Goal: Task Accomplishment & Management: Complete application form

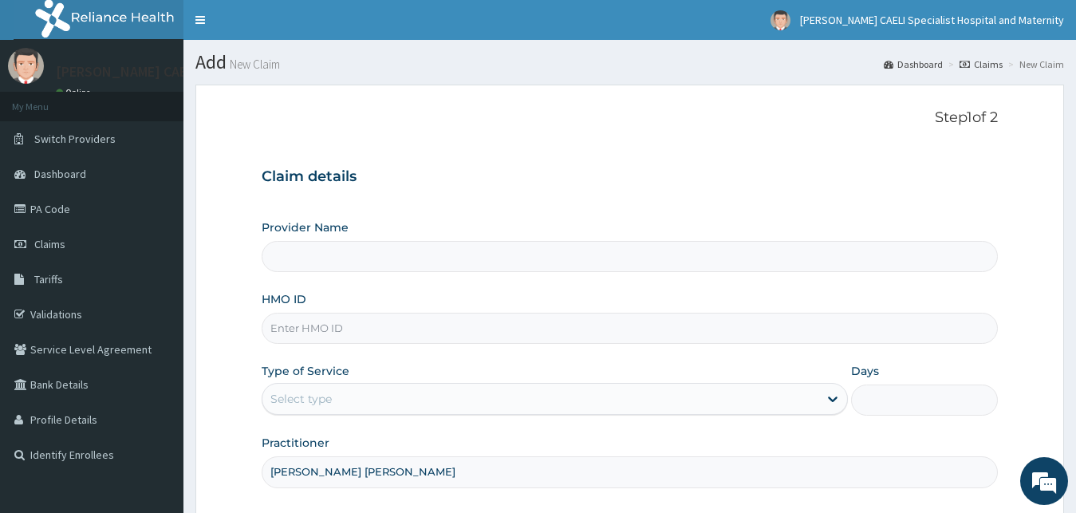
type input "[PERSON_NAME] CAELI SPECIALIST HOSPITAL AND MATERNITY"
type input "[PERSON_NAME] [PERSON_NAME]"
click at [344, 386] on div "Select type" at bounding box center [540, 399] width 557 height 26
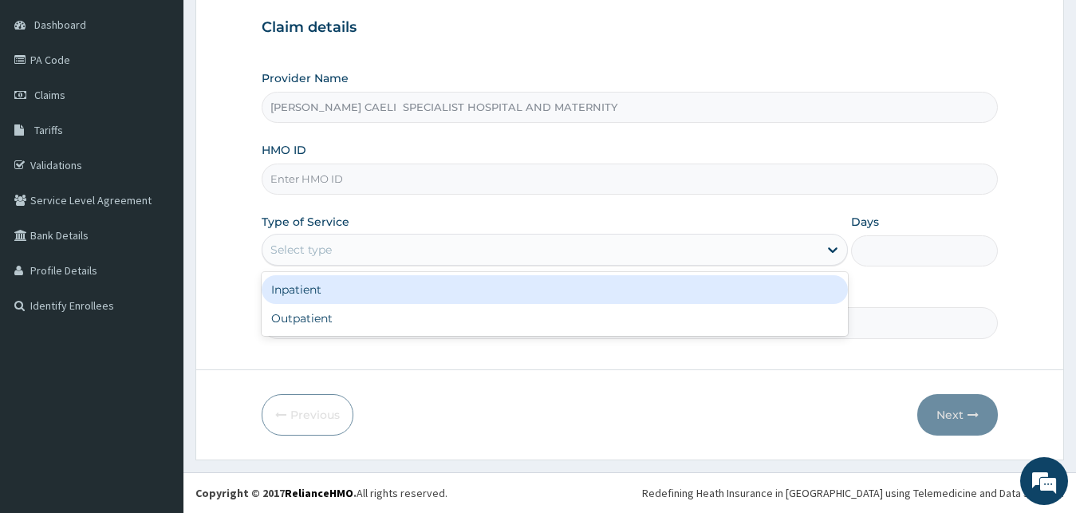
scroll to position [149, 0]
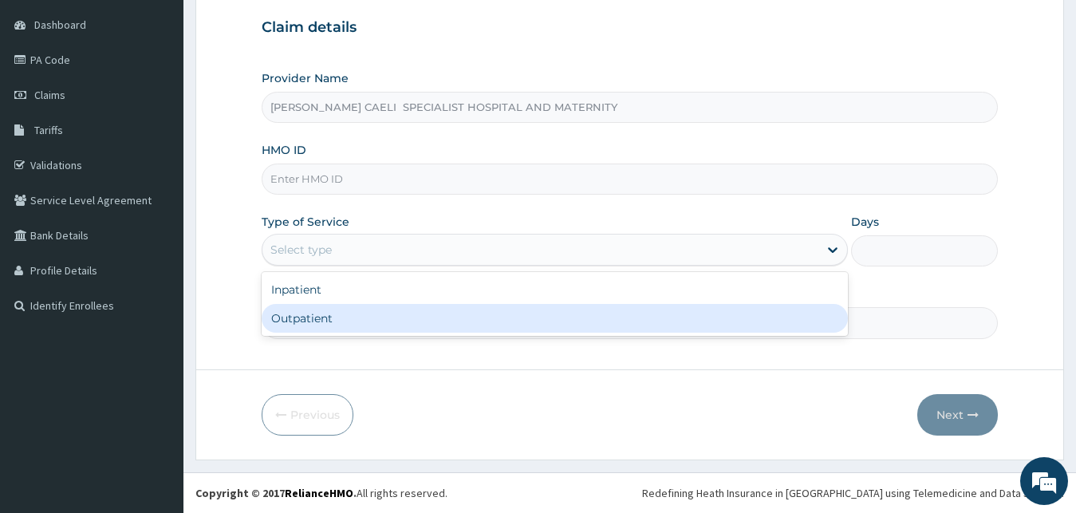
click at [387, 325] on div "Outpatient" at bounding box center [555, 318] width 587 height 29
type input "1"
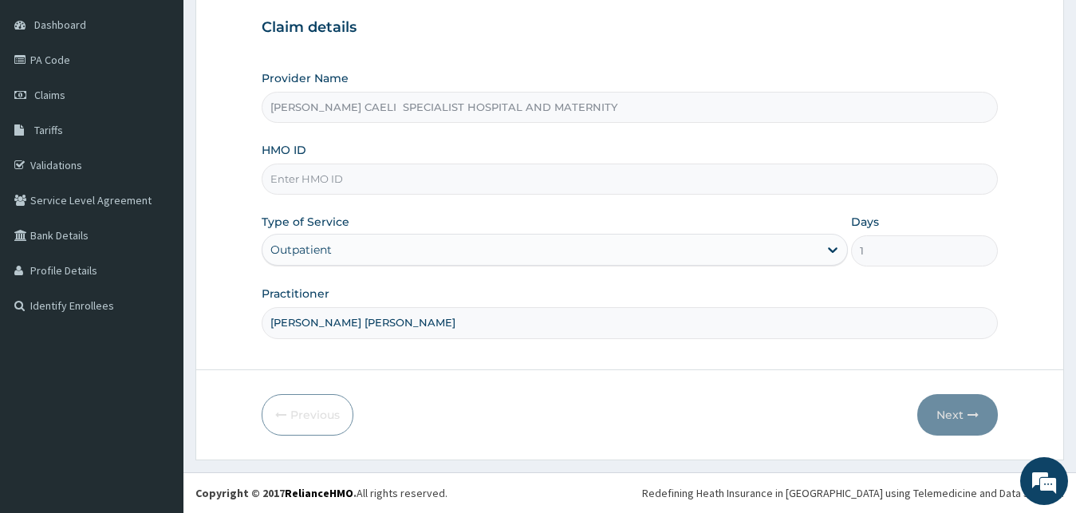
click at [365, 175] on input "HMO ID" at bounding box center [630, 179] width 737 height 31
type input "TPW/10330/A"
click at [956, 409] on button "Next" at bounding box center [957, 414] width 81 height 41
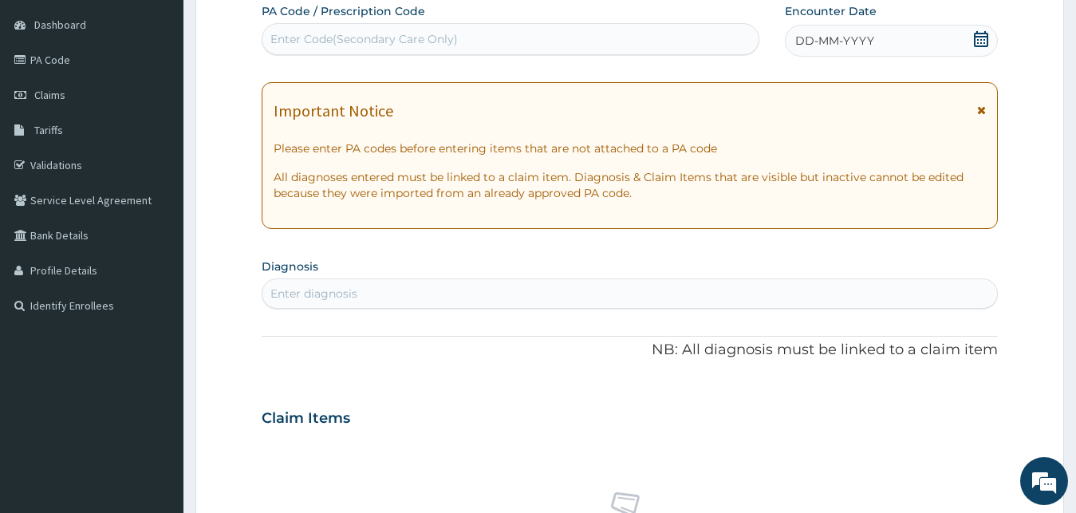
click at [822, 37] on span "DD-MM-YYYY" at bounding box center [834, 41] width 79 height 16
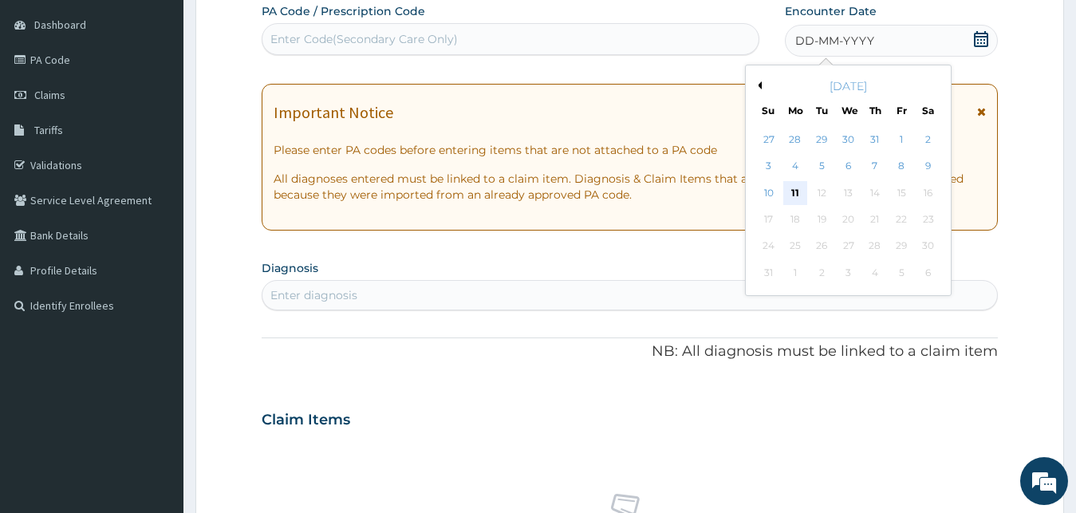
click at [803, 189] on div "11" at bounding box center [795, 193] width 24 height 24
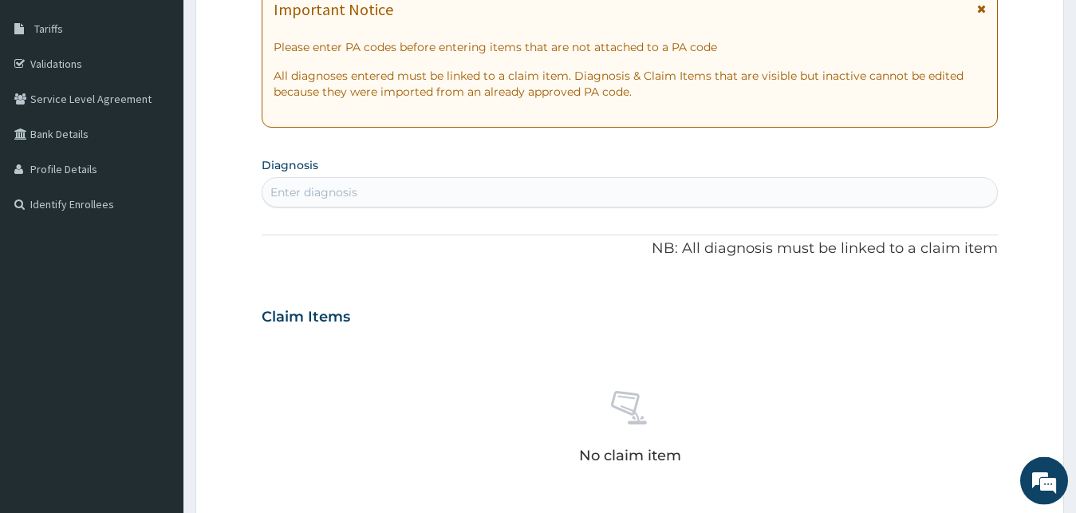
scroll to position [312, 0]
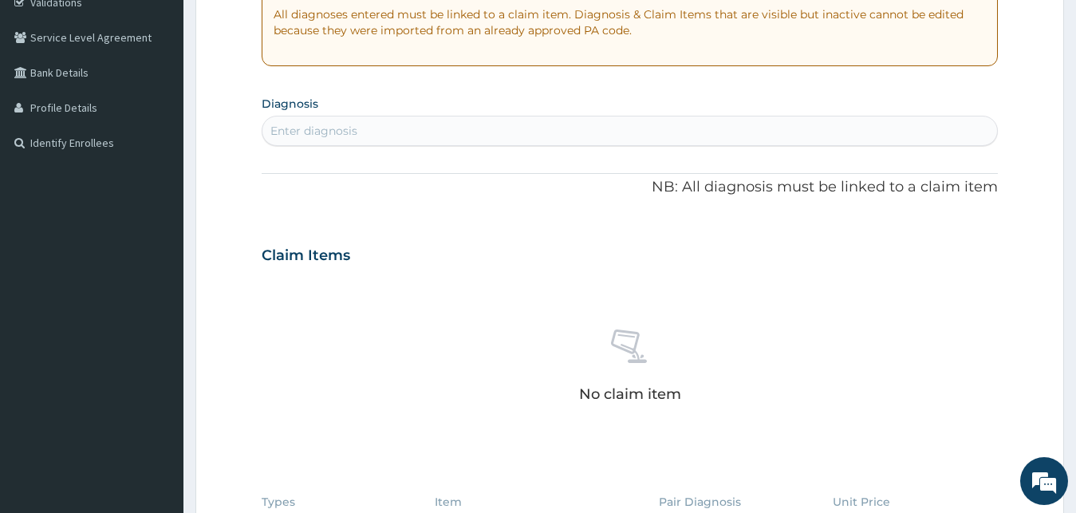
click at [337, 132] on div "Enter diagnosis" at bounding box center [313, 131] width 87 height 16
type input "ABDOMINAL PAIN"
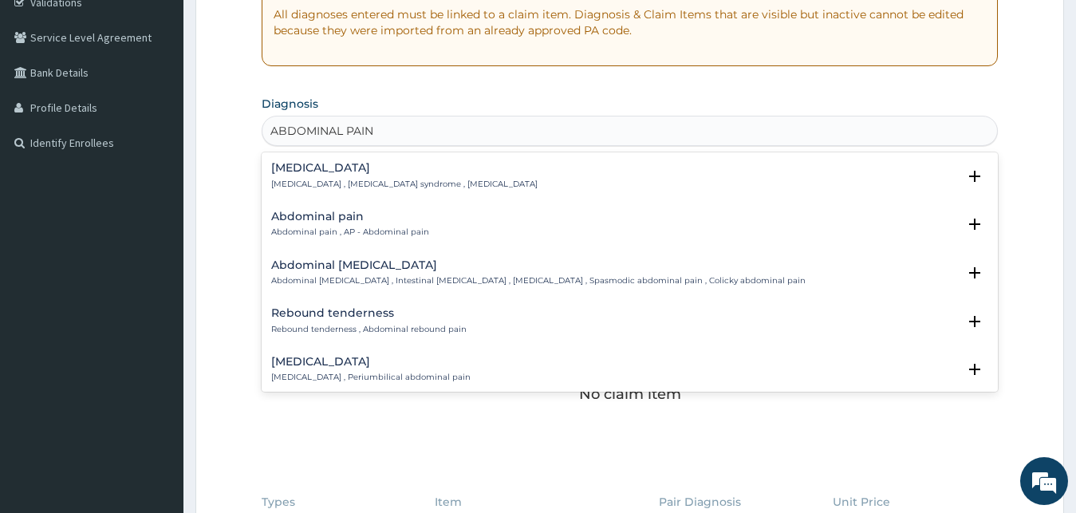
click at [359, 183] on p "Acute abdomen , Acute abdominal pain syndrome , Surgical abdomen" at bounding box center [404, 184] width 266 height 11
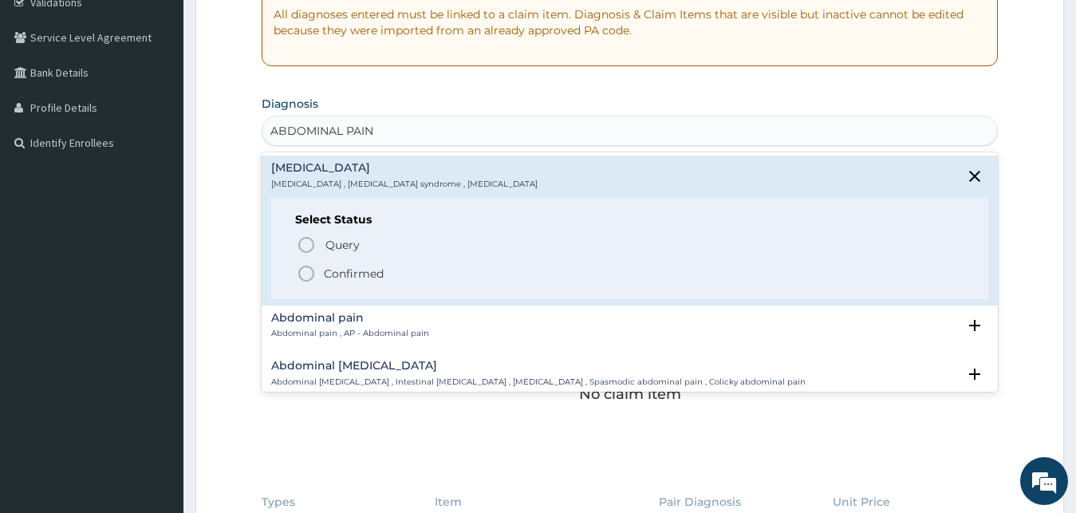
click at [351, 279] on p "Confirmed" at bounding box center [354, 274] width 60 height 16
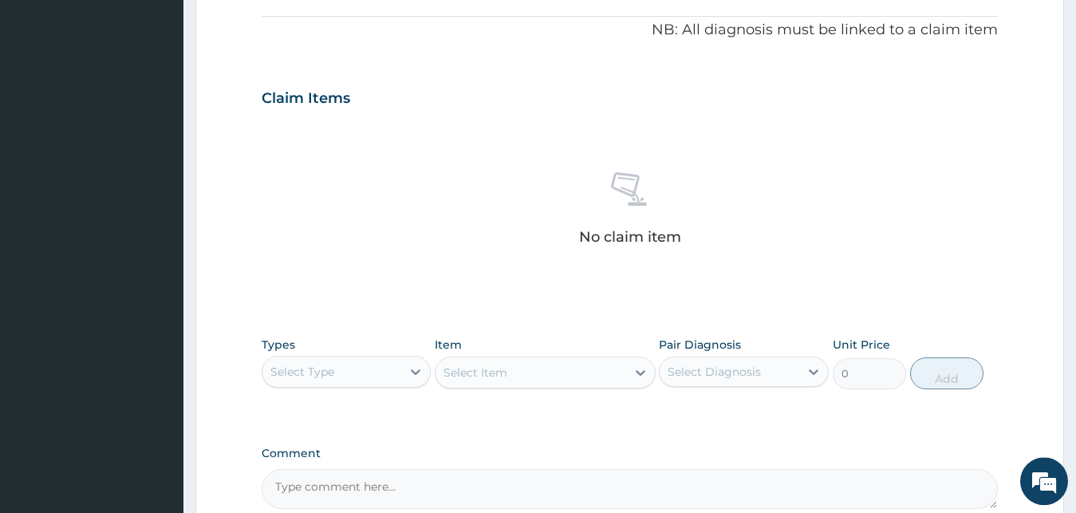
scroll to position [637, 0]
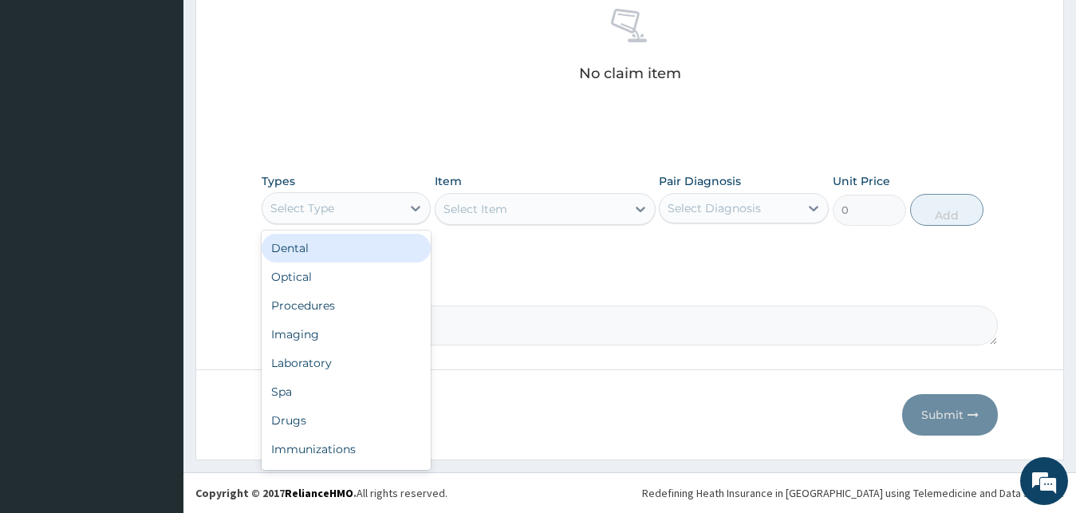
click at [327, 204] on div "Select Type" at bounding box center [302, 208] width 64 height 16
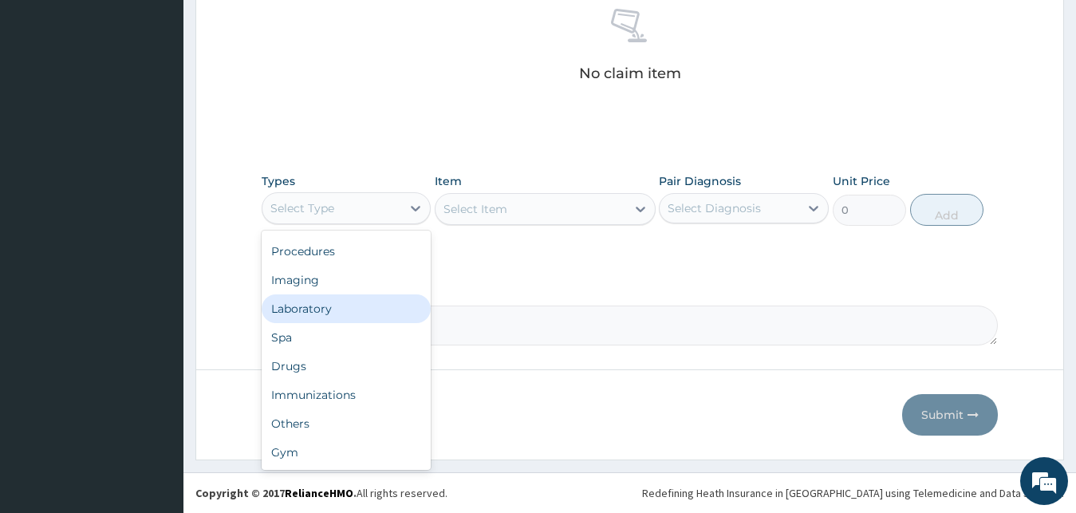
click at [362, 314] on div "Laboratory" at bounding box center [347, 308] width 170 height 29
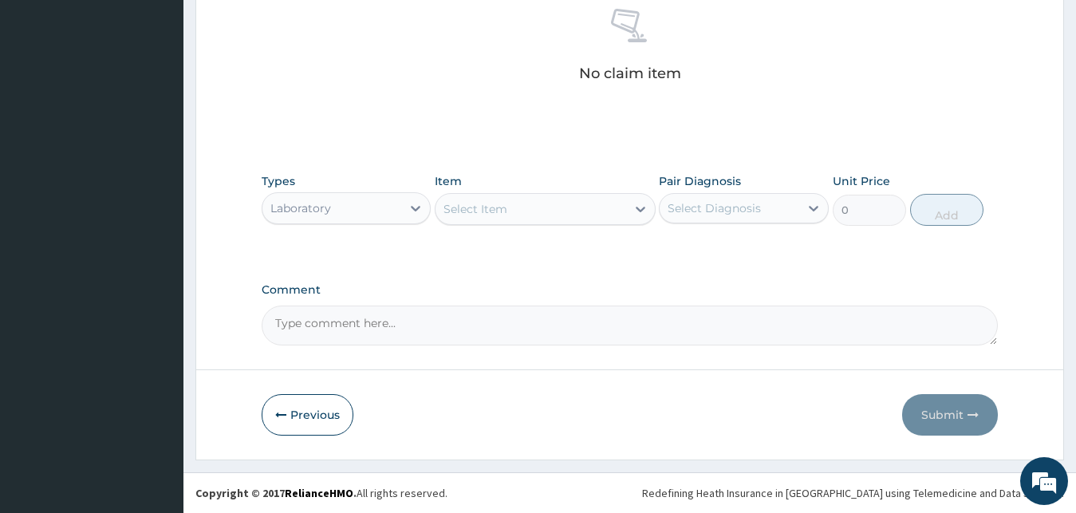
click at [390, 210] on div "Laboratory" at bounding box center [332, 208] width 140 height 26
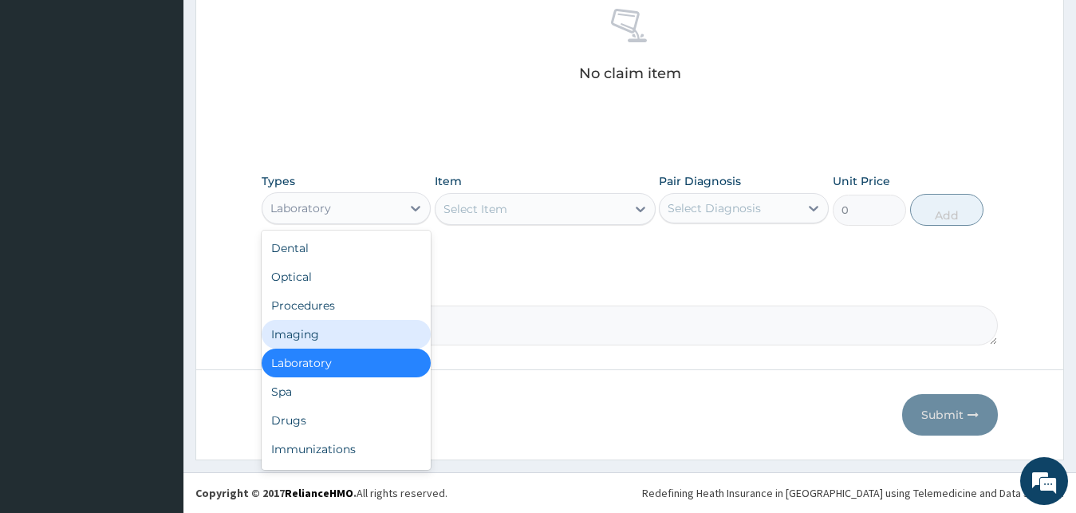
click at [350, 329] on div "Imaging" at bounding box center [347, 334] width 170 height 29
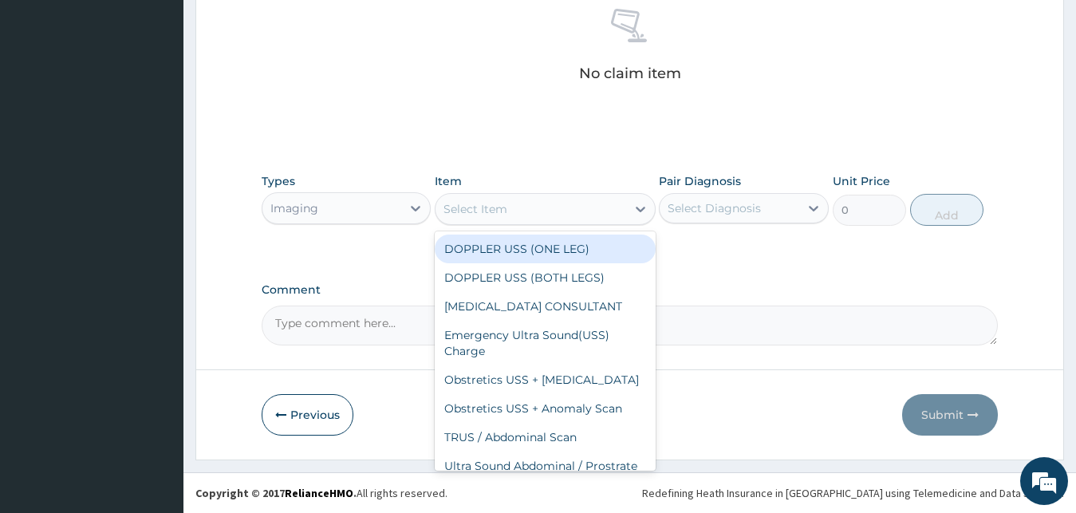
click at [578, 213] on div "Select Item" at bounding box center [531, 209] width 191 height 26
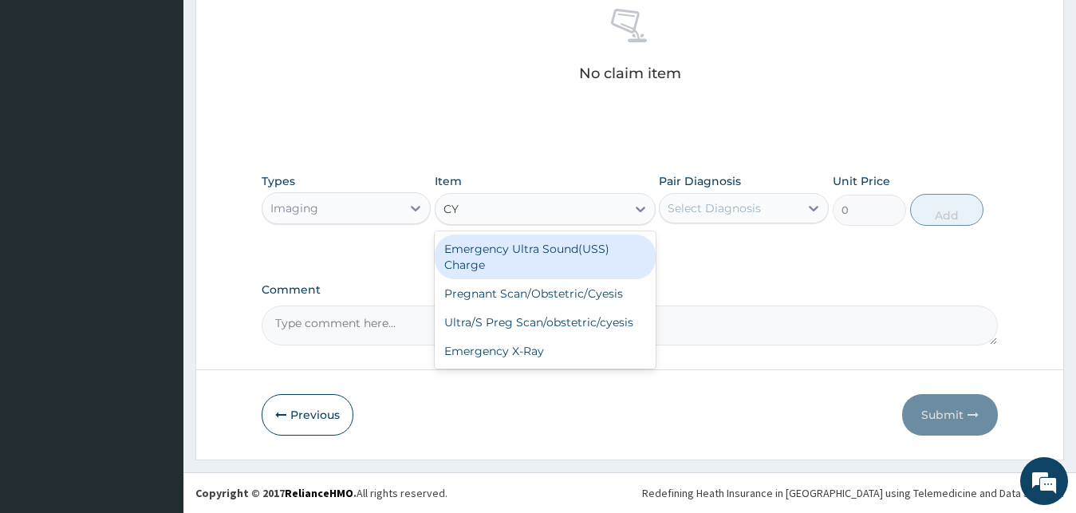
type input "CYE"
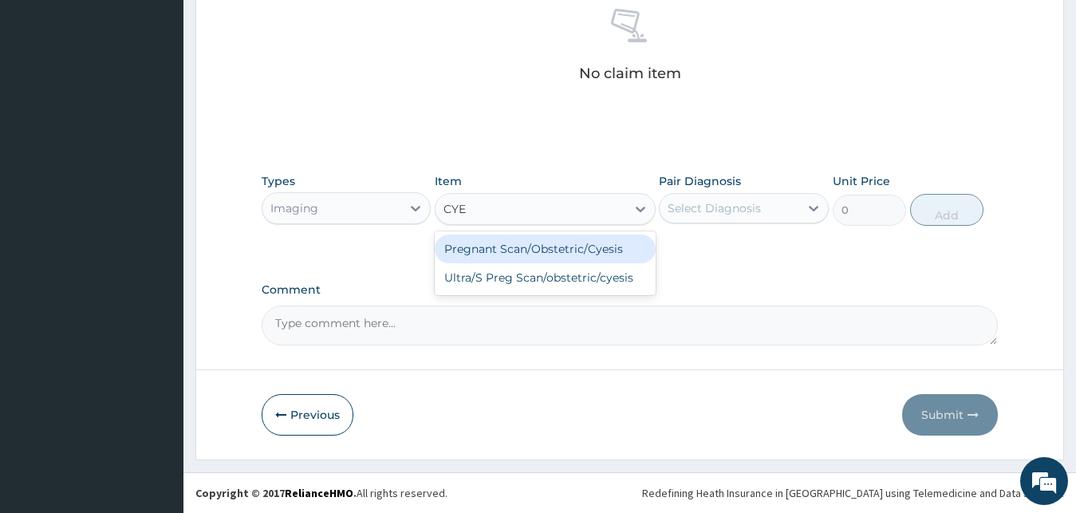
click at [593, 248] on div "Pregnant Scan/Obstetric/Cyesis" at bounding box center [545, 249] width 221 height 29
type input "5000"
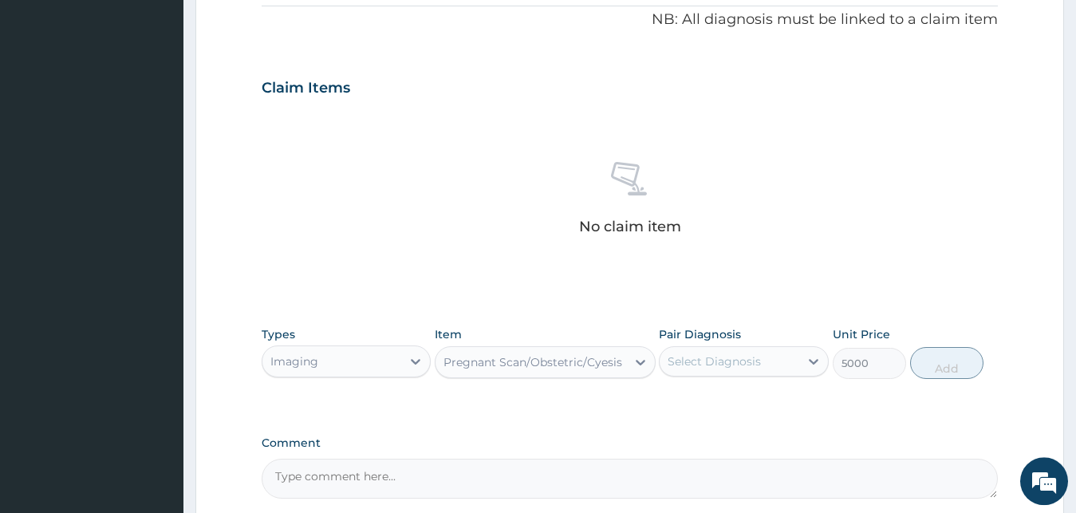
scroll to position [637, 0]
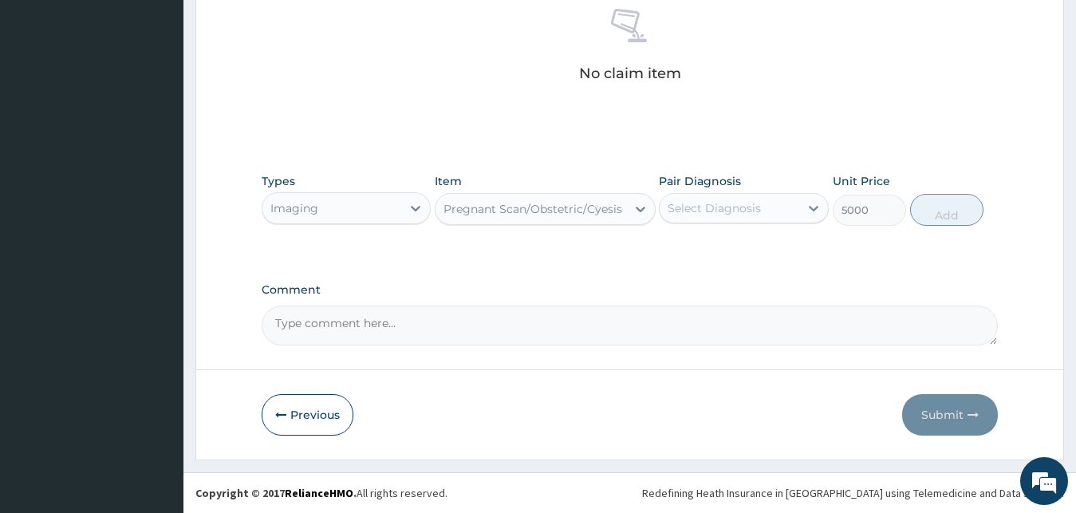
click at [723, 213] on div "Select Diagnosis" at bounding box center [714, 208] width 93 height 16
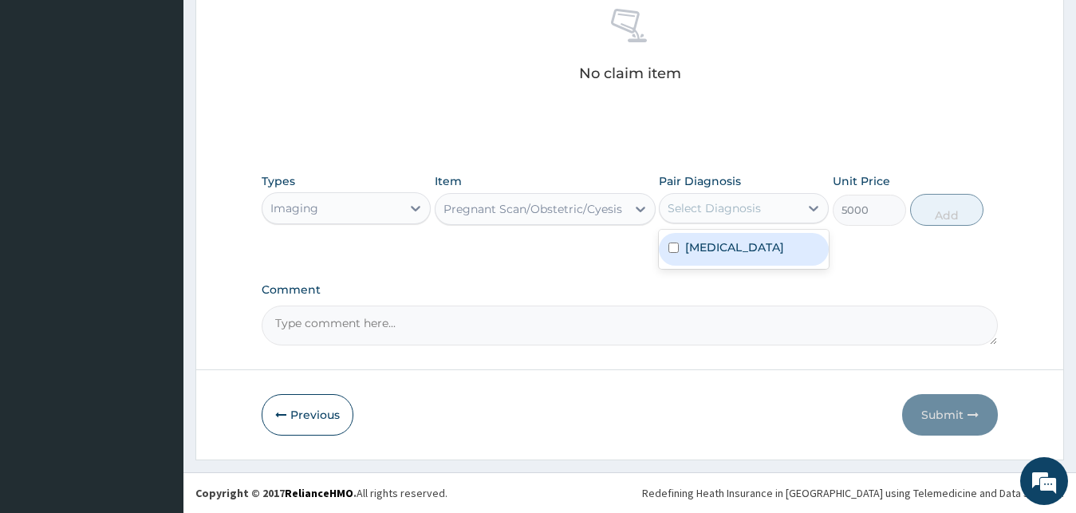
click at [721, 243] on label "Acute abdomen" at bounding box center [734, 247] width 99 height 16
checkbox input "true"
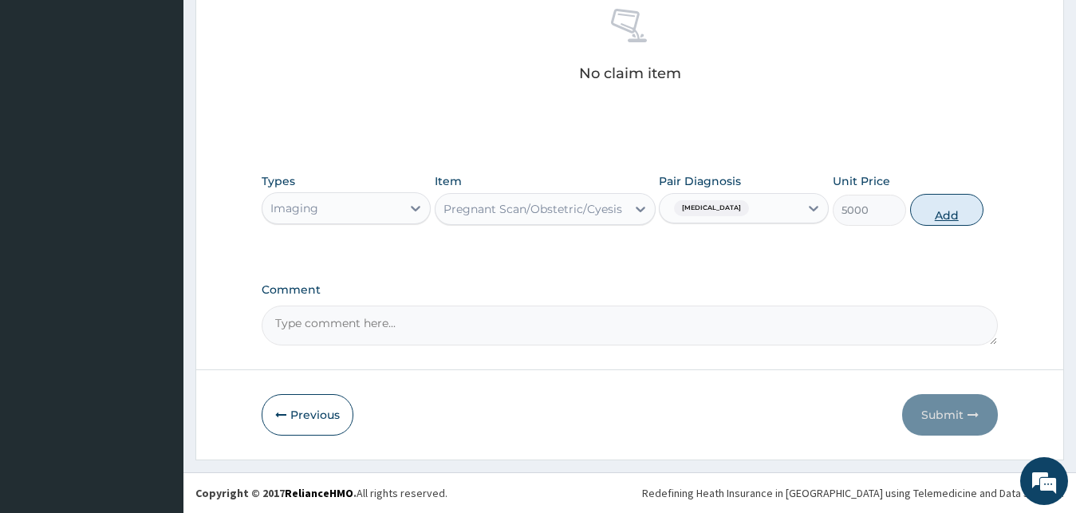
click at [931, 211] on button "Add" at bounding box center [946, 210] width 73 height 32
type input "0"
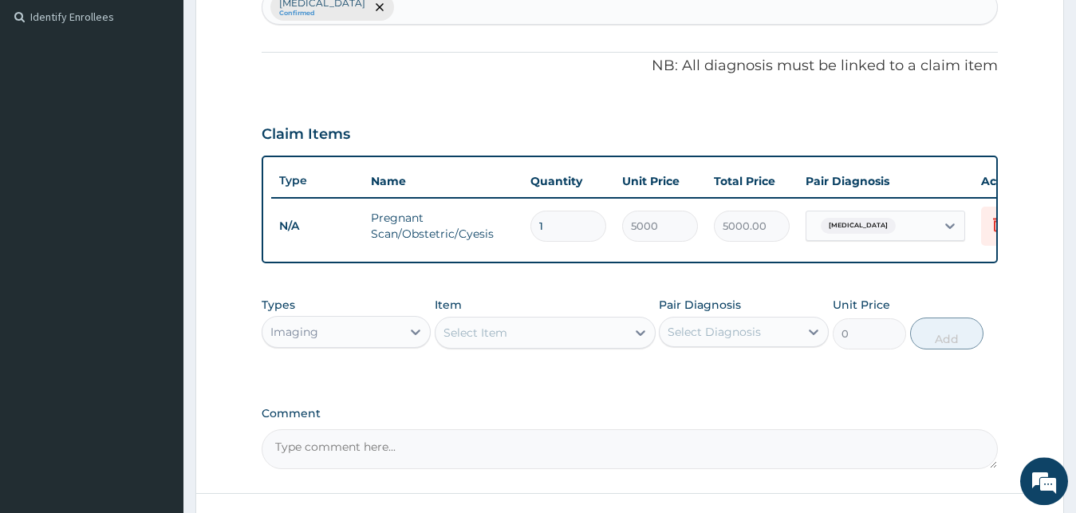
scroll to position [570, 0]
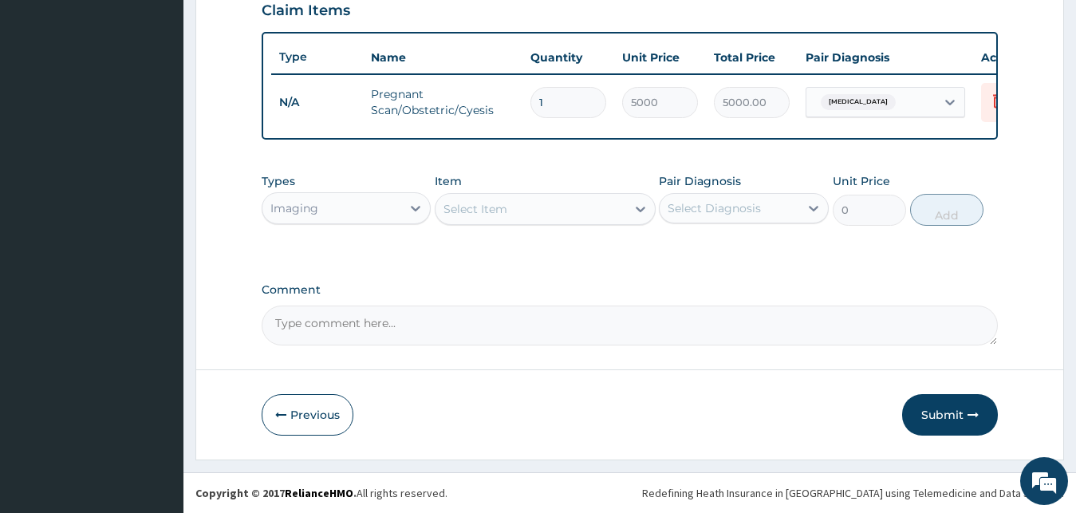
click at [387, 211] on div "Imaging" at bounding box center [332, 208] width 140 height 26
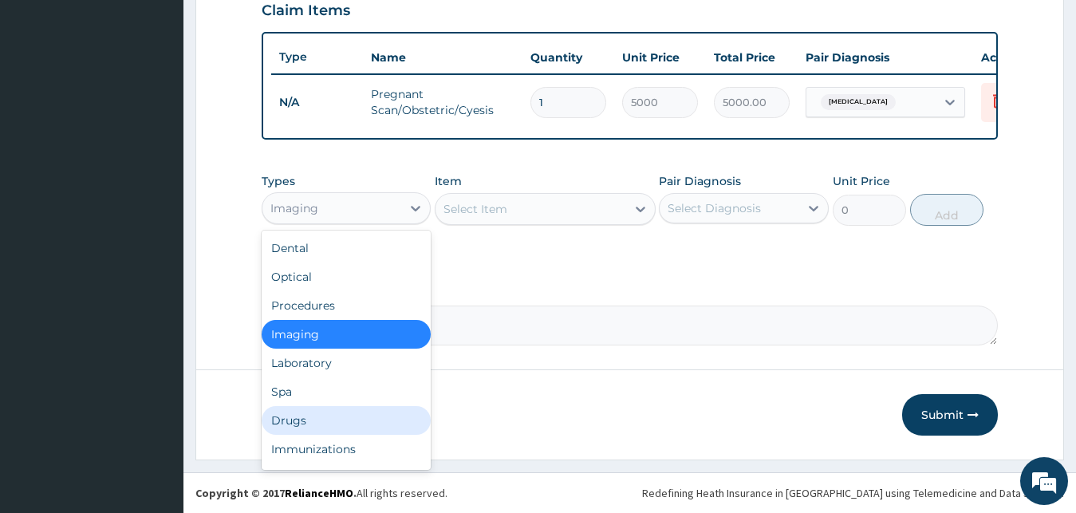
drag, startPoint x: 329, startPoint y: 420, endPoint x: 377, endPoint y: 373, distance: 67.7
click at [344, 409] on div "Dental Optical Procedures Imaging Laboratory Spa Drugs Immunizations Others Gym" at bounding box center [347, 350] width 170 height 239
click at [334, 420] on div "Drugs" at bounding box center [347, 420] width 170 height 29
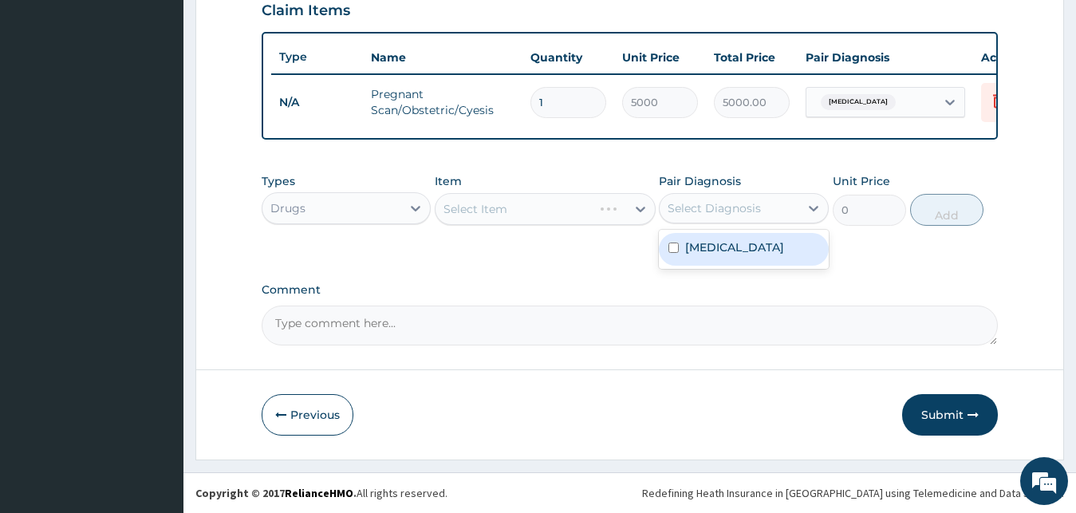
click at [771, 217] on div "Select Diagnosis" at bounding box center [730, 208] width 140 height 26
click at [747, 255] on label "Acute abdomen" at bounding box center [734, 247] width 99 height 16
checkbox input "true"
click at [558, 212] on div "Select Item" at bounding box center [531, 209] width 191 height 26
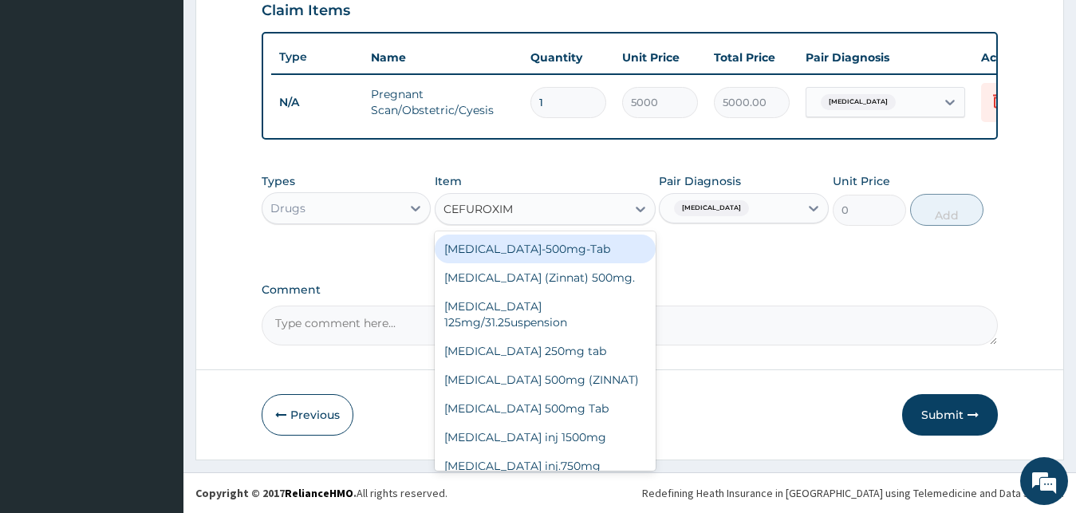
type input "CEFUROXIME"
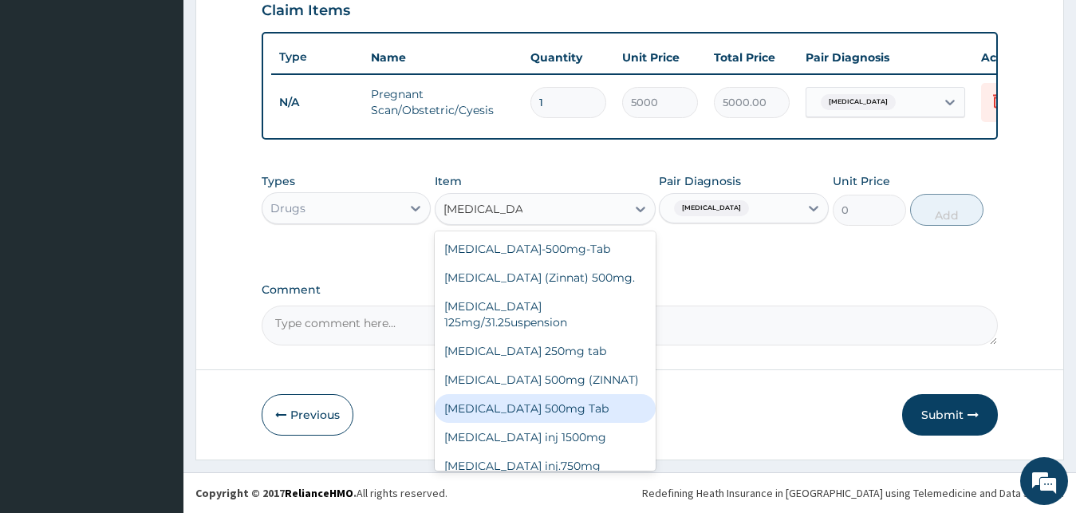
click at [548, 416] on div "Cefuroxime 500mg Tab" at bounding box center [545, 408] width 221 height 29
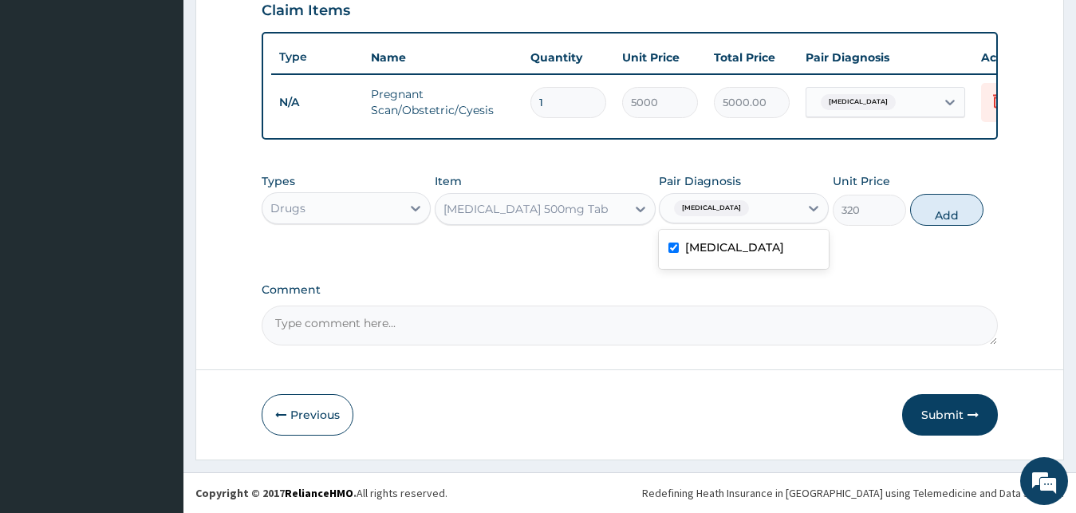
click at [773, 218] on div "Acute abdomen" at bounding box center [730, 208] width 140 height 27
click at [935, 225] on button "Add" at bounding box center [946, 210] width 73 height 32
type input "0"
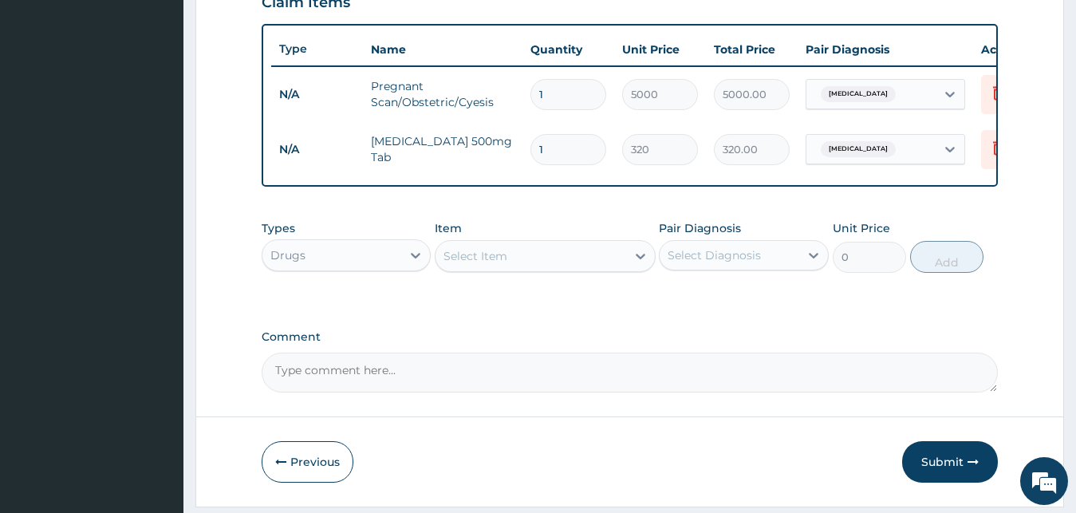
type input "10"
type input "3200.00"
type input "10"
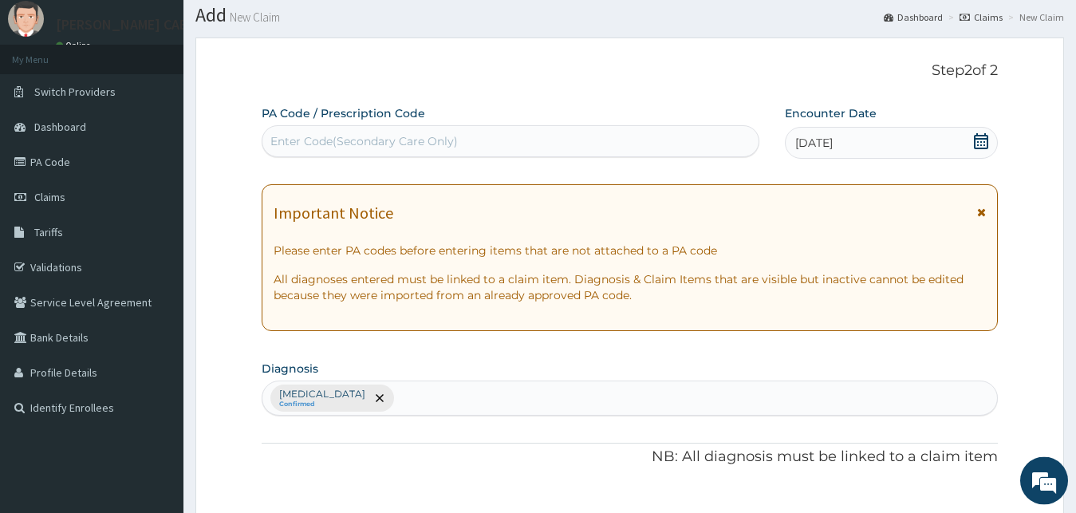
scroll to position [0, 0]
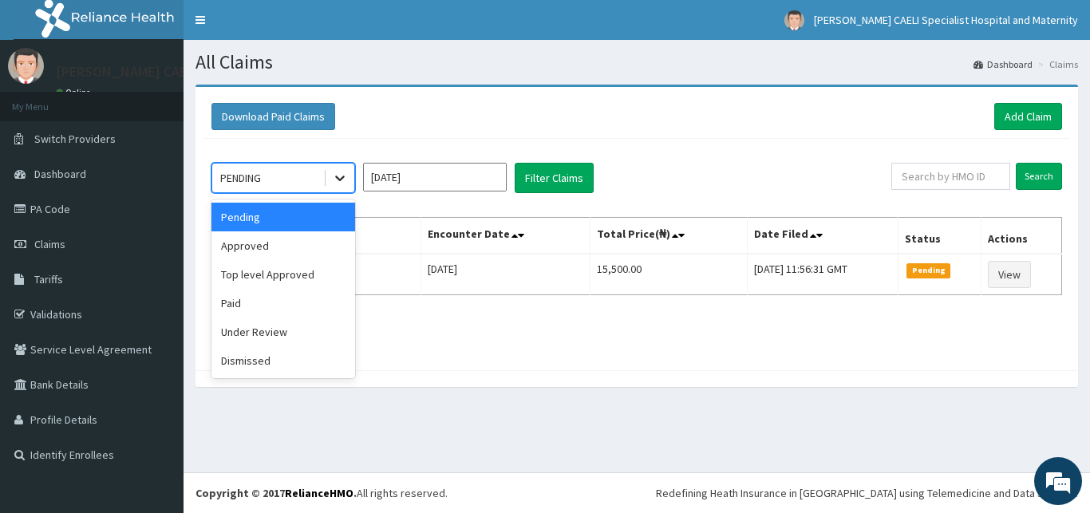
click at [332, 178] on icon at bounding box center [340, 178] width 16 height 16
click at [325, 246] on div "Approved" at bounding box center [283, 245] width 144 height 29
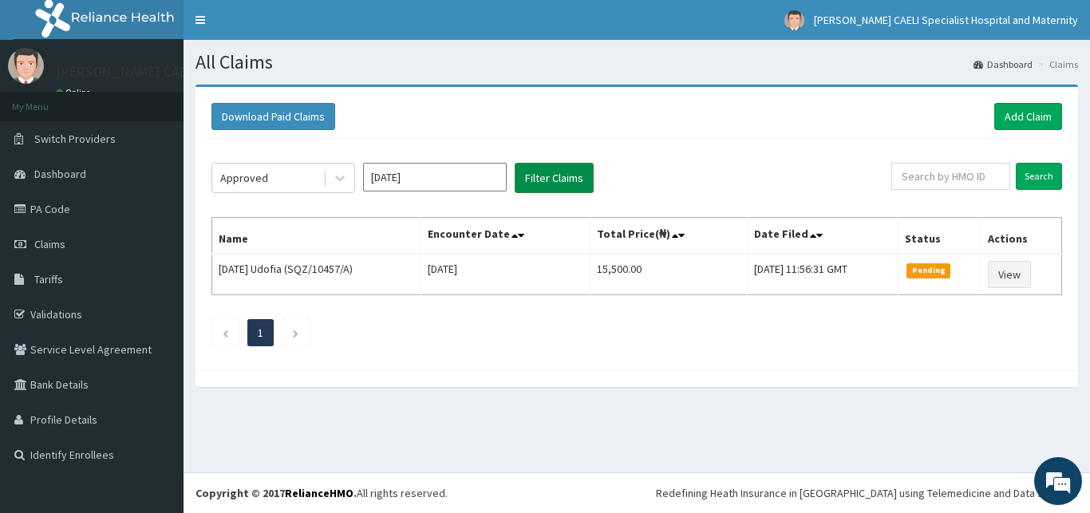
click at [534, 186] on button "Filter Claims" at bounding box center [554, 178] width 79 height 30
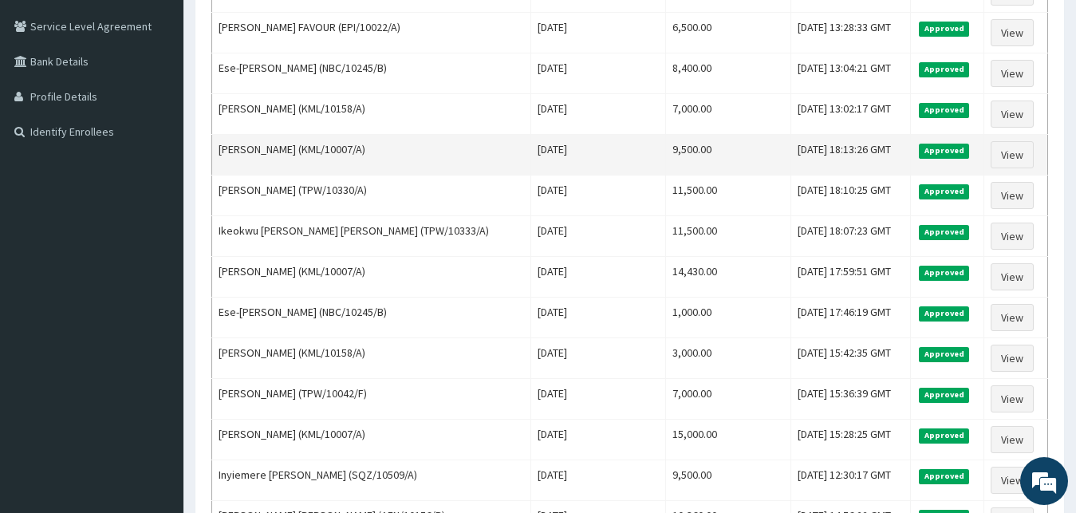
scroll to position [325, 0]
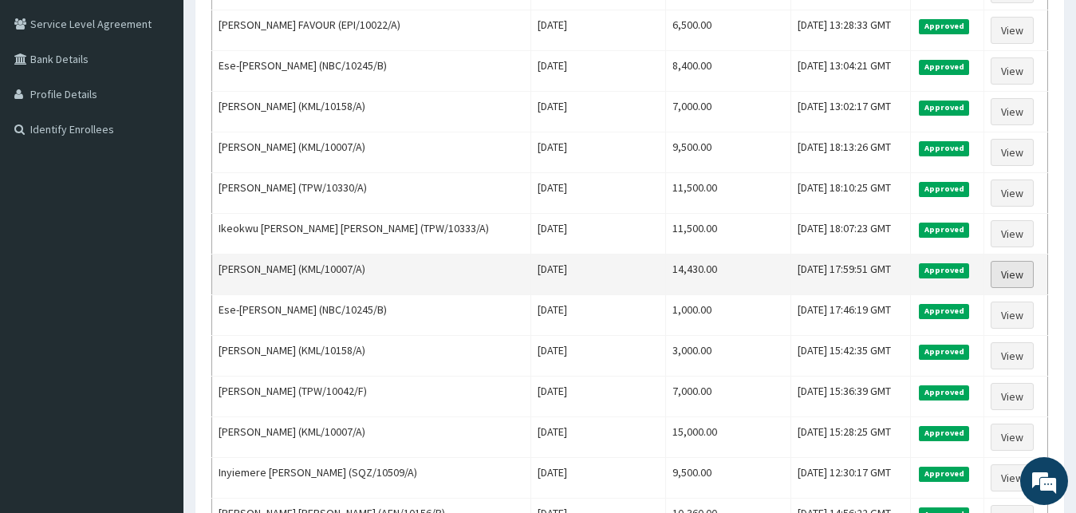
click at [1015, 271] on link "View" at bounding box center [1012, 274] width 43 height 27
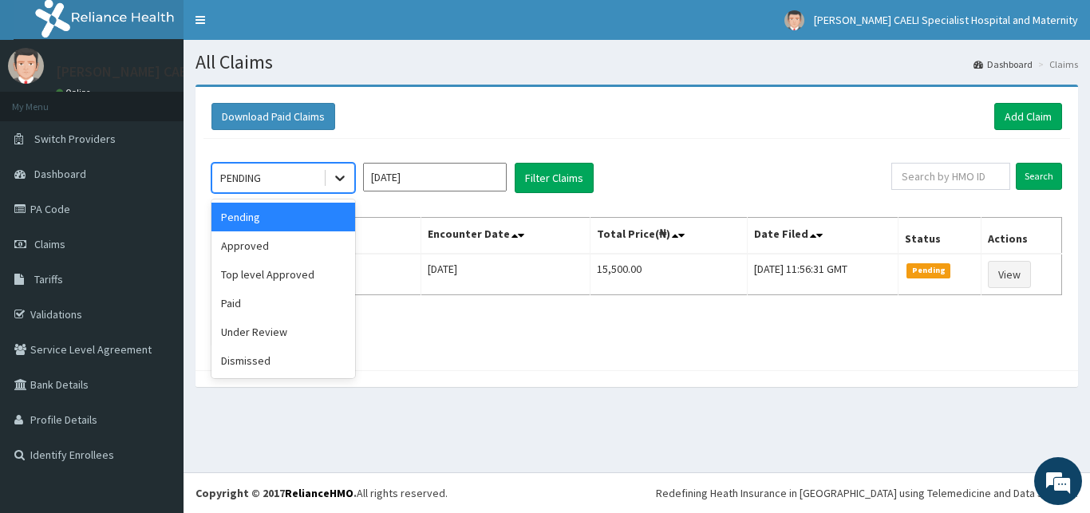
click at [326, 183] on div at bounding box center [339, 178] width 29 height 29
click at [313, 252] on div "Approved" at bounding box center [283, 245] width 144 height 29
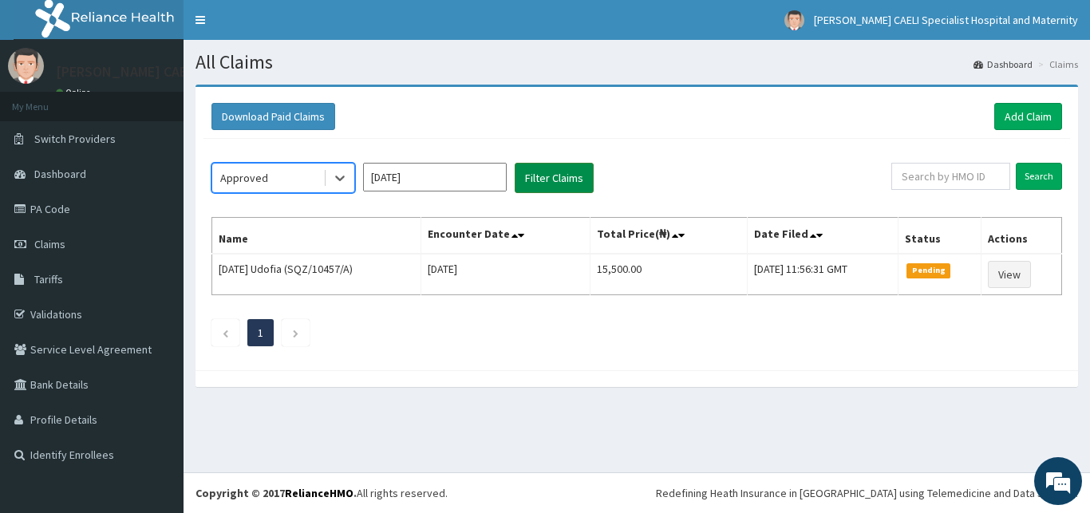
click at [551, 176] on button "Filter Claims" at bounding box center [554, 178] width 79 height 30
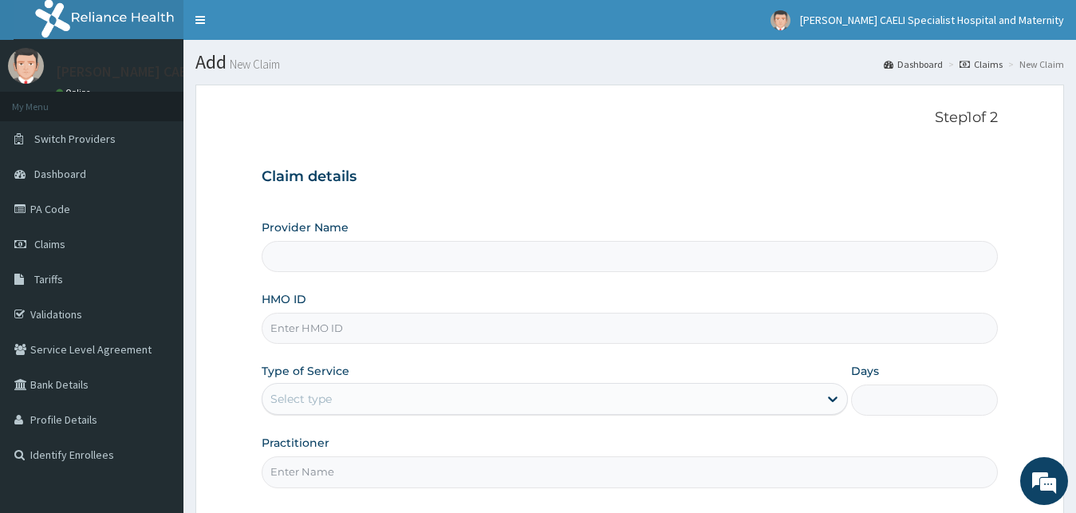
type input "[PERSON_NAME] CAELI SPECIALIST HOSPITAL AND MATERNITY"
